Goal: Information Seeking & Learning: Learn about a topic

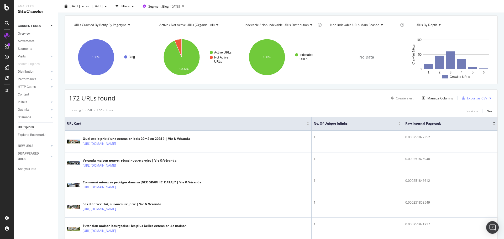
scroll to position [26, 0]
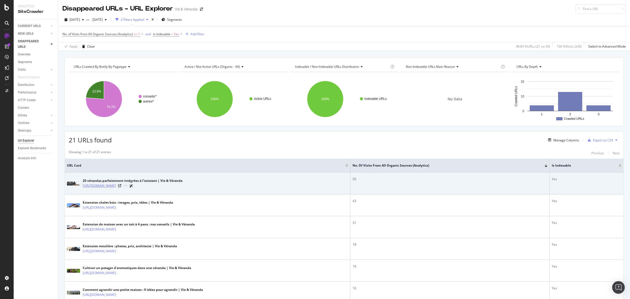
click at [116, 188] on link "https://www.vie-veranda.com/conseils/quelle-veranda-choisir/20-verandas-parfait…" at bounding box center [99, 185] width 33 height 5
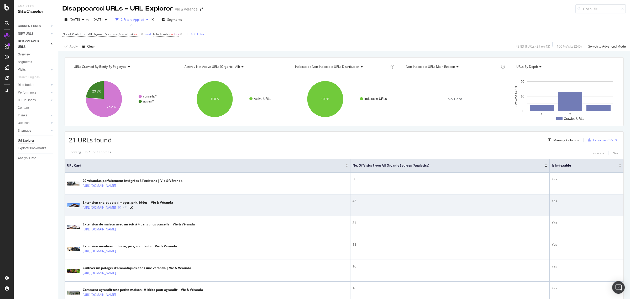
click at [121, 208] on icon at bounding box center [119, 207] width 3 height 3
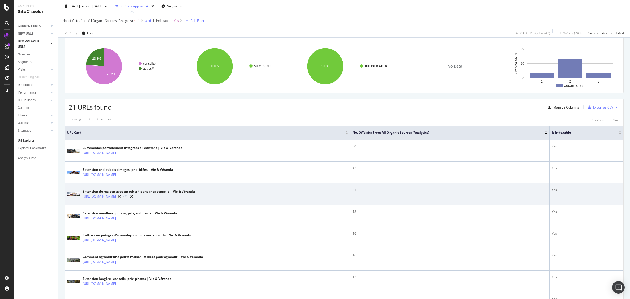
scroll to position [66, 0]
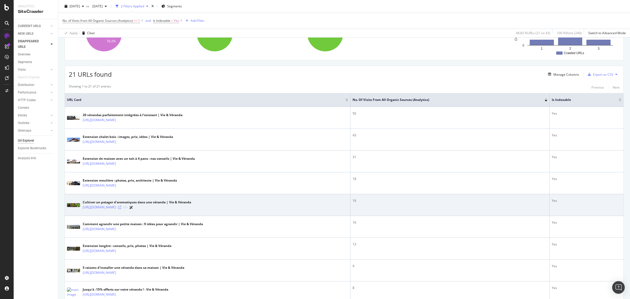
click at [121, 208] on icon at bounding box center [119, 206] width 3 height 3
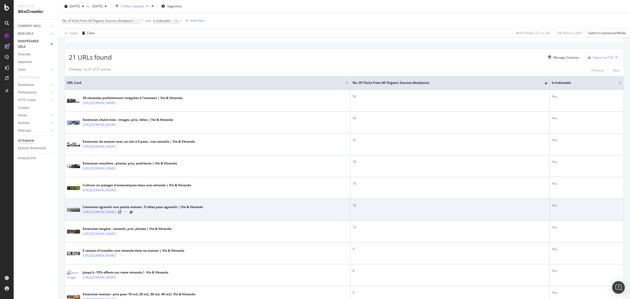
scroll to position [98, 0]
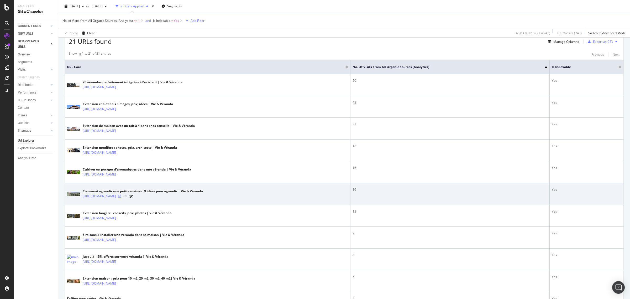
click at [121, 198] on icon at bounding box center [119, 195] width 3 height 3
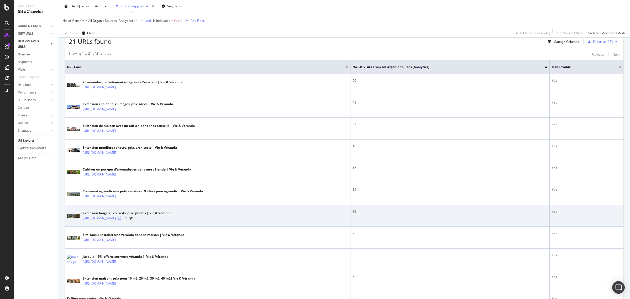
click at [121, 217] on icon at bounding box center [119, 217] width 3 height 3
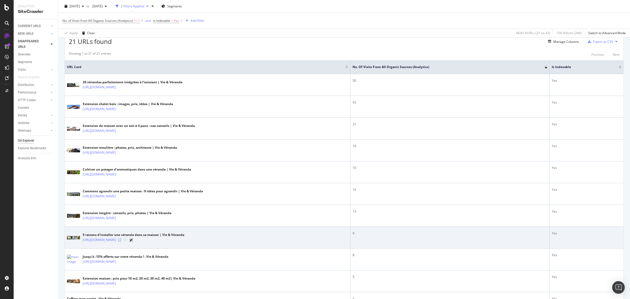
click at [121, 239] on icon at bounding box center [119, 239] width 3 height 3
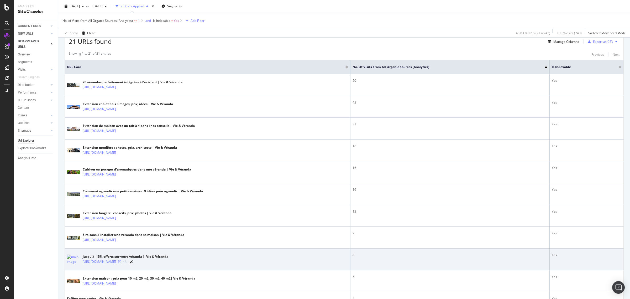
click at [121, 239] on icon at bounding box center [119, 261] width 3 height 3
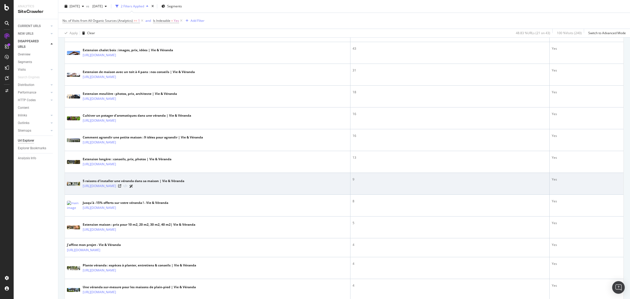
scroll to position [164, 0]
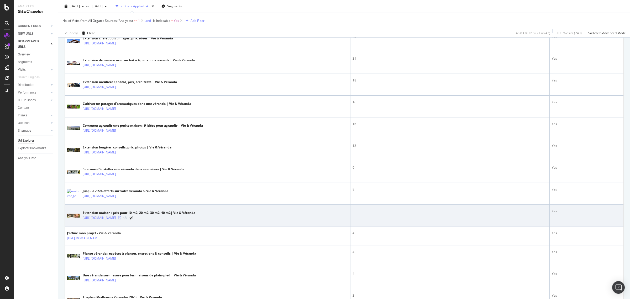
click at [121, 219] on icon at bounding box center [119, 217] width 3 height 3
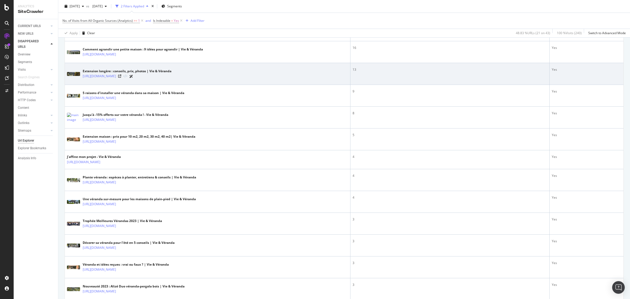
scroll to position [229, 0]
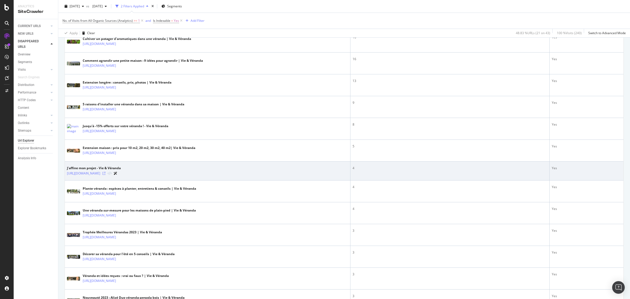
click at [105, 173] on icon at bounding box center [103, 173] width 3 height 3
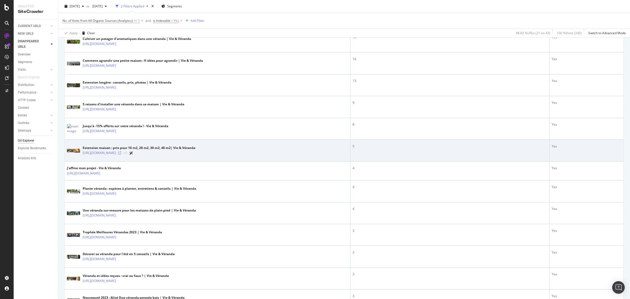
click at [121, 154] on icon at bounding box center [119, 152] width 3 height 3
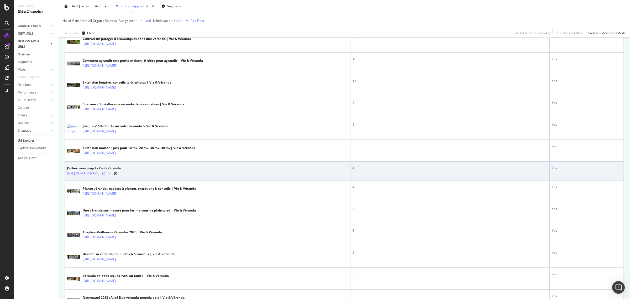
click at [105, 175] on icon at bounding box center [103, 173] width 3 height 3
drag, startPoint x: 356, startPoint y: 171, endPoint x: 348, endPoint y: 171, distance: 7.3
click at [350, 171] on td "4" at bounding box center [449, 170] width 199 height 19
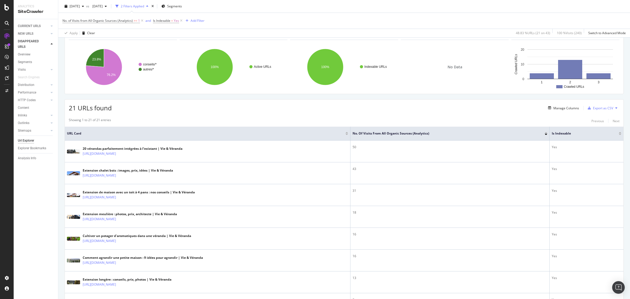
scroll to position [0, 0]
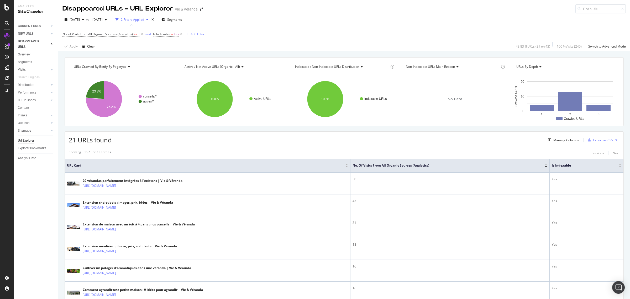
click at [361, 155] on div "Showing 1 to 21 of 21 entries Previous Next" at bounding box center [344, 153] width 558 height 6
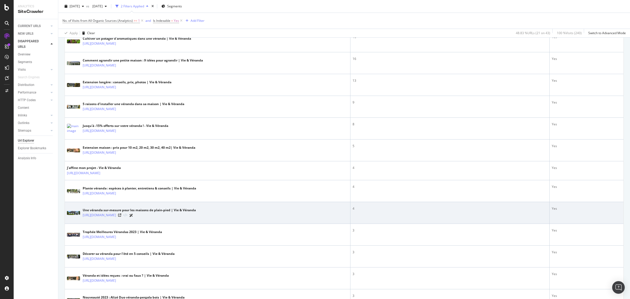
scroll to position [230, 0]
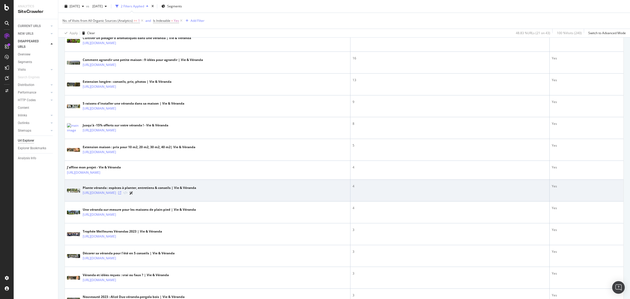
click at [121, 194] on icon at bounding box center [119, 192] width 3 height 3
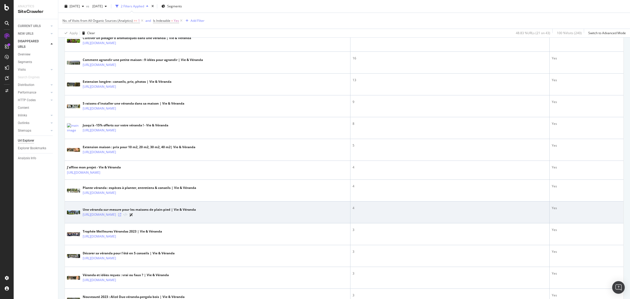
click at [121, 214] on icon at bounding box center [119, 214] width 3 height 3
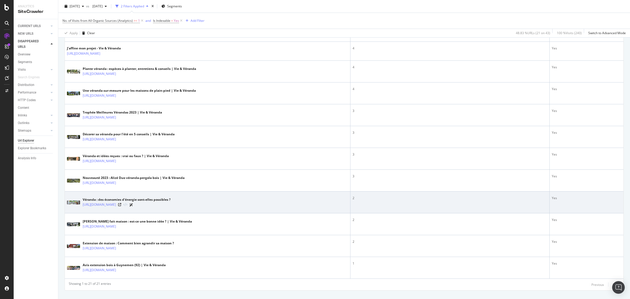
scroll to position [360, 0]
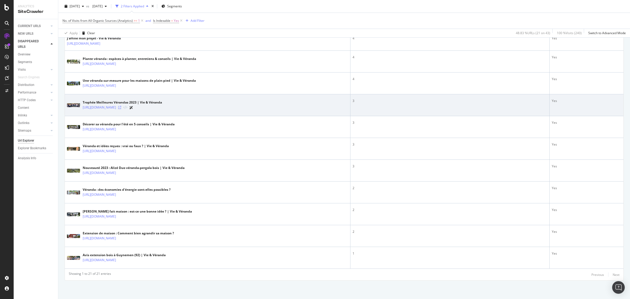
click at [121, 108] on icon at bounding box center [119, 107] width 3 height 3
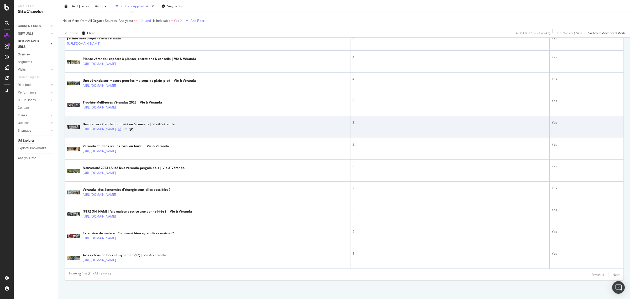
click at [121, 129] on icon at bounding box center [119, 129] width 3 height 3
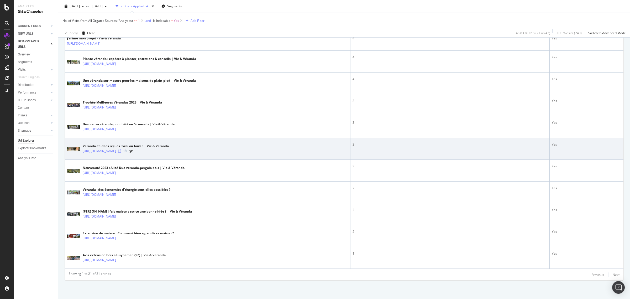
click at [121, 151] on icon at bounding box center [119, 150] width 3 height 3
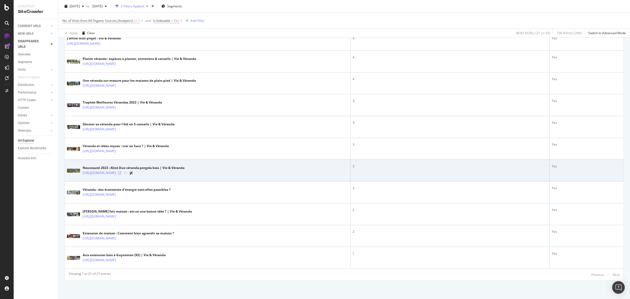
click at [121, 172] on icon at bounding box center [119, 172] width 3 height 3
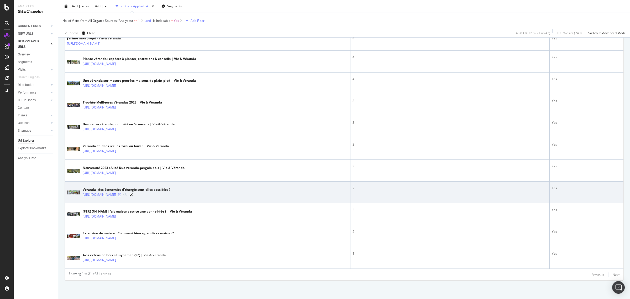
click at [121, 194] on icon at bounding box center [119, 194] width 3 height 3
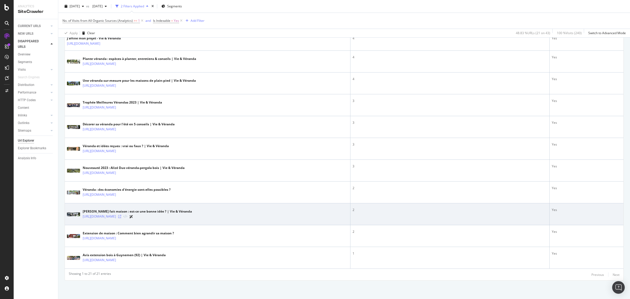
click at [121, 217] on icon at bounding box center [119, 216] width 3 height 3
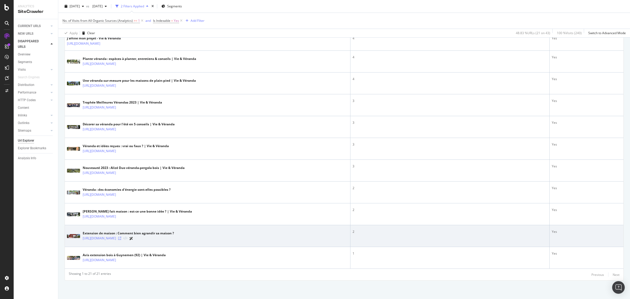
click at [121, 238] on icon at bounding box center [119, 237] width 3 height 3
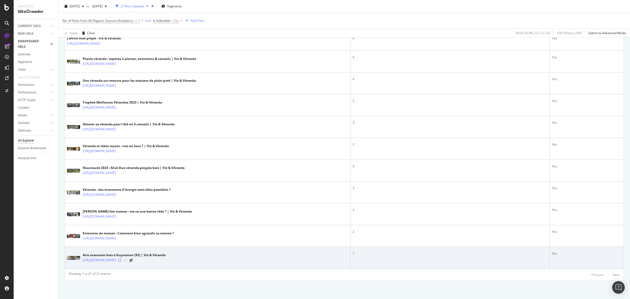
click at [121, 239] on icon at bounding box center [119, 259] width 3 height 3
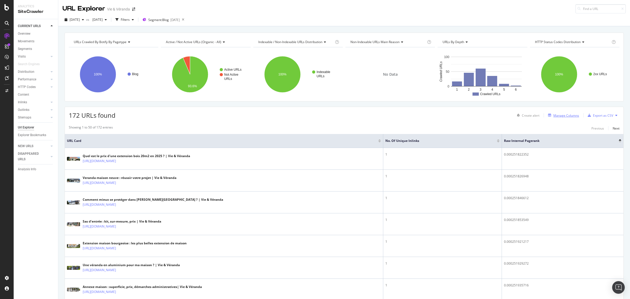
click at [560, 115] on div "Manage Columns" at bounding box center [566, 115] width 26 height 4
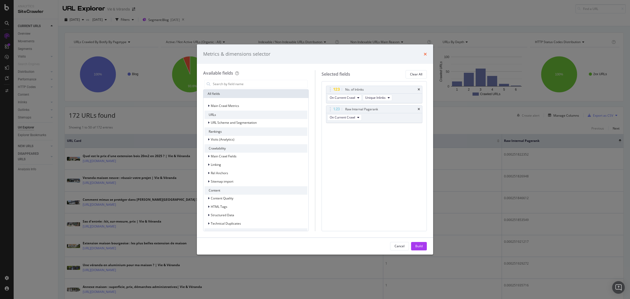
click at [425, 53] on icon "times" at bounding box center [424, 54] width 3 height 4
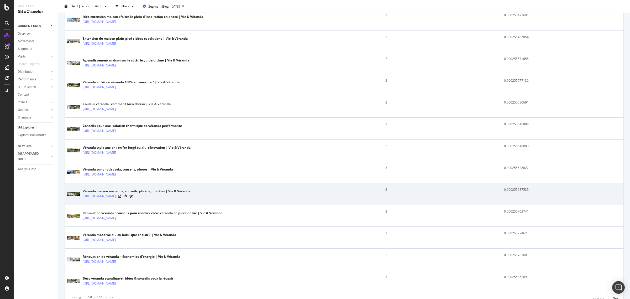
scroll to position [972, 0]
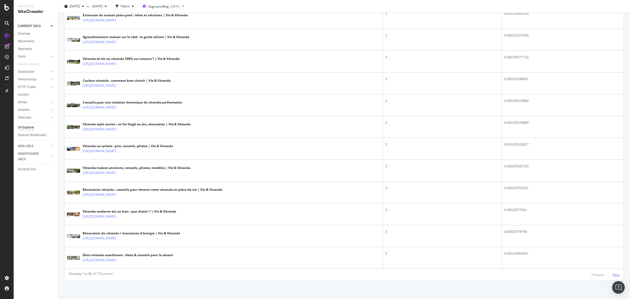
click at [614, 273] on div "Next" at bounding box center [615, 274] width 7 height 4
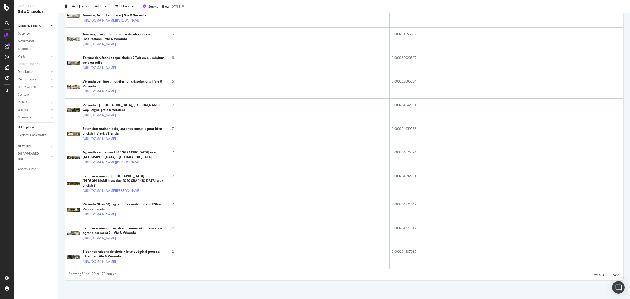
scroll to position [1414, 0]
click at [612, 272] on div "Next" at bounding box center [615, 274] width 7 height 4
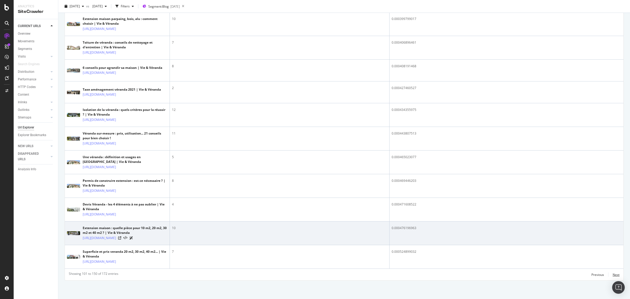
scroll to position [1313, 0]
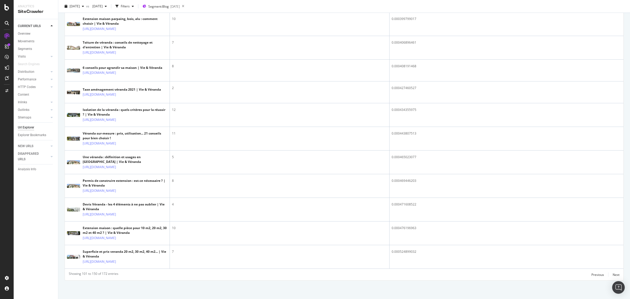
click at [599, 274] on div "Previous Next" at bounding box center [605, 274] width 28 height 6
click at [597, 273] on div "Previous" at bounding box center [597, 274] width 13 height 4
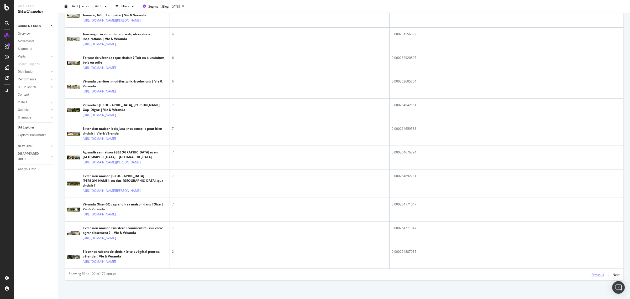
click at [597, 198] on td "0.000264692781" at bounding box center [506, 183] width 234 height 28
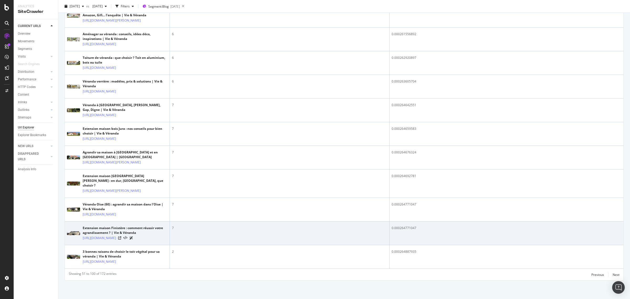
scroll to position [1414, 0]
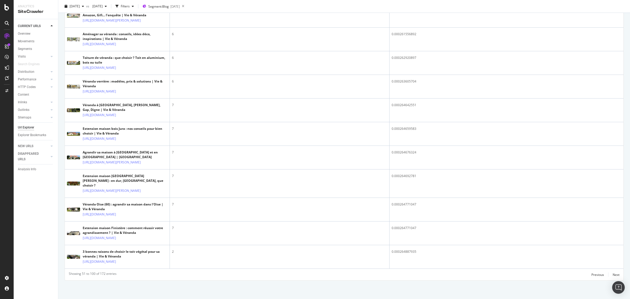
click at [596, 272] on div "Previous" at bounding box center [597, 274] width 13 height 4
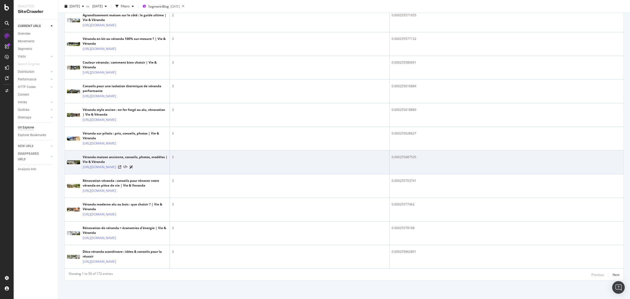
scroll to position [1383, 0]
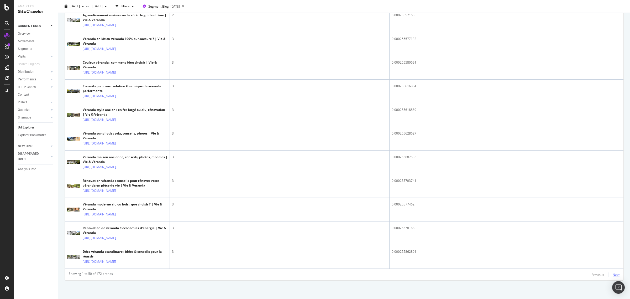
click at [613, 275] on div "Next" at bounding box center [615, 274] width 7 height 4
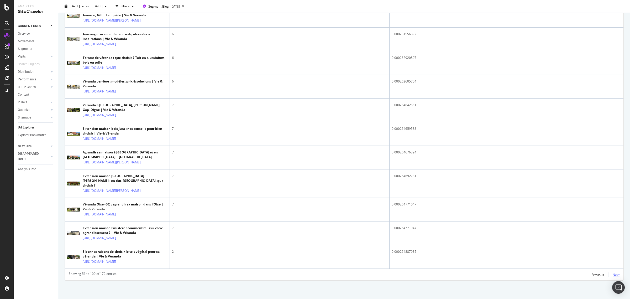
click at [613, 254] on div "0.000264887935" at bounding box center [506, 251] width 230 height 5
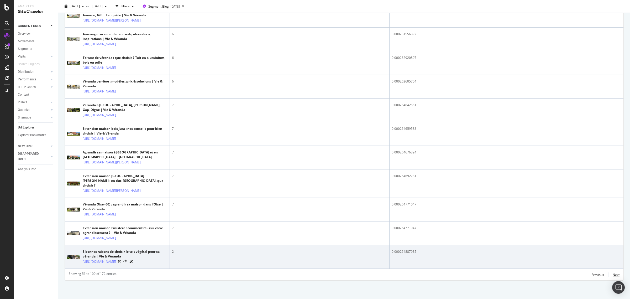
click at [613, 275] on div "Next" at bounding box center [615, 274] width 7 height 4
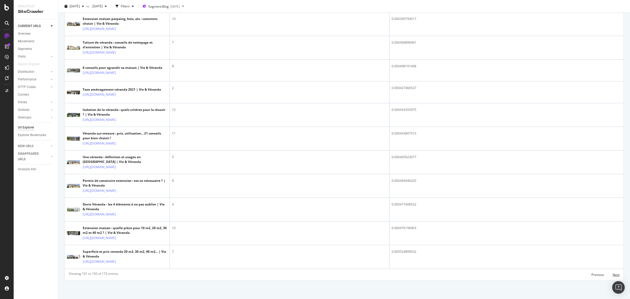
scroll to position [1313, 0]
click at [613, 275] on div "Next" at bounding box center [615, 274] width 7 height 4
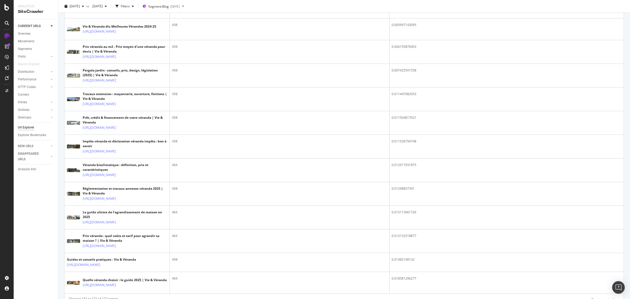
scroll to position [491, 0]
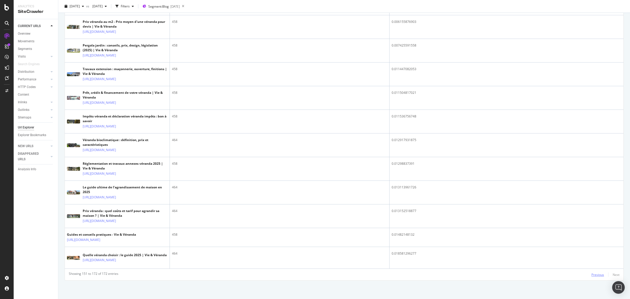
click at [595, 275] on div "Previous" at bounding box center [597, 274] width 13 height 4
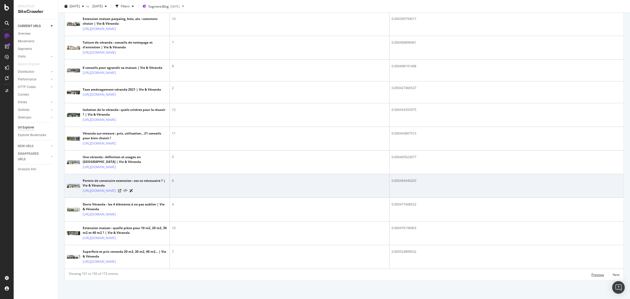
scroll to position [1149, 0]
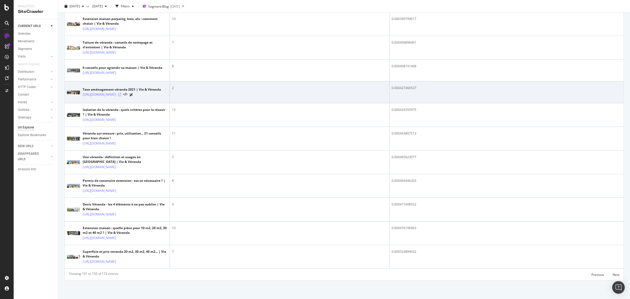
click at [121, 96] on icon at bounding box center [119, 94] width 3 height 3
